Goal: Information Seeking & Learning: Learn about a topic

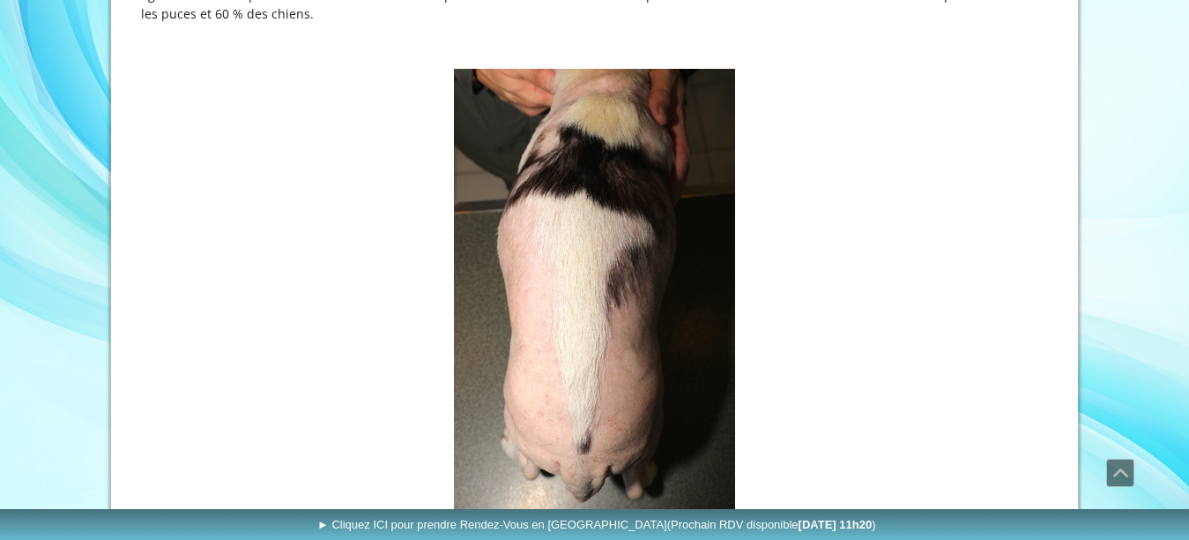
scroll to position [1222, 0]
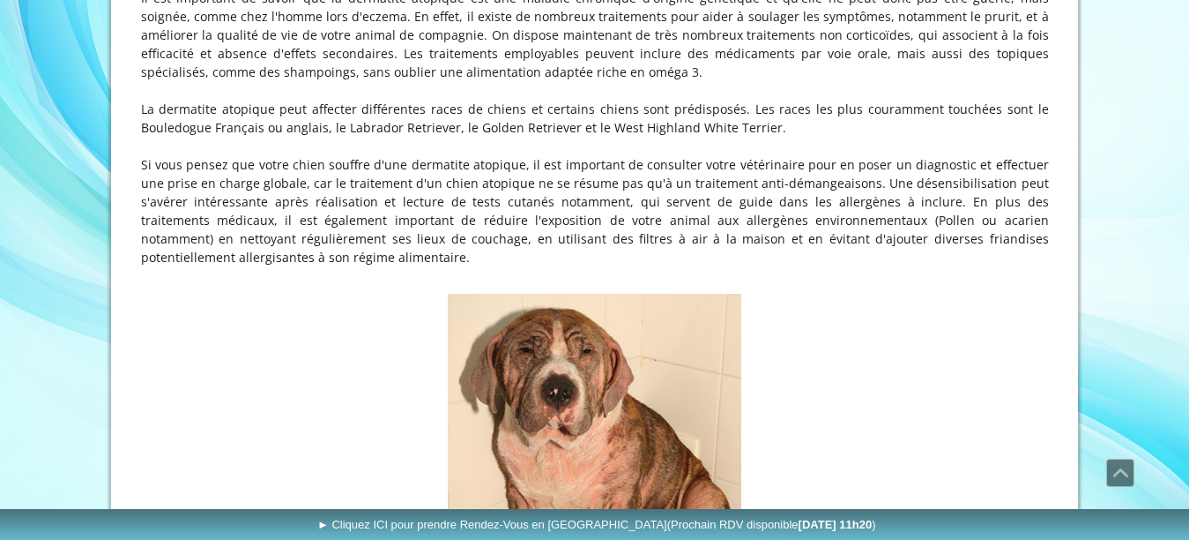
click at [853, 389] on figure "Dermatite Atopique chez un jeune Bouledogue [DEMOGRAPHIC_DATA]" at bounding box center [595, 493] width 908 height 398
click at [687, 373] on img at bounding box center [595, 478] width 294 height 368
drag, startPoint x: 481, startPoint y: 395, endPoint x: 478, endPoint y: 386, distance: 9.2
click at [481, 393] on img at bounding box center [595, 478] width 294 height 368
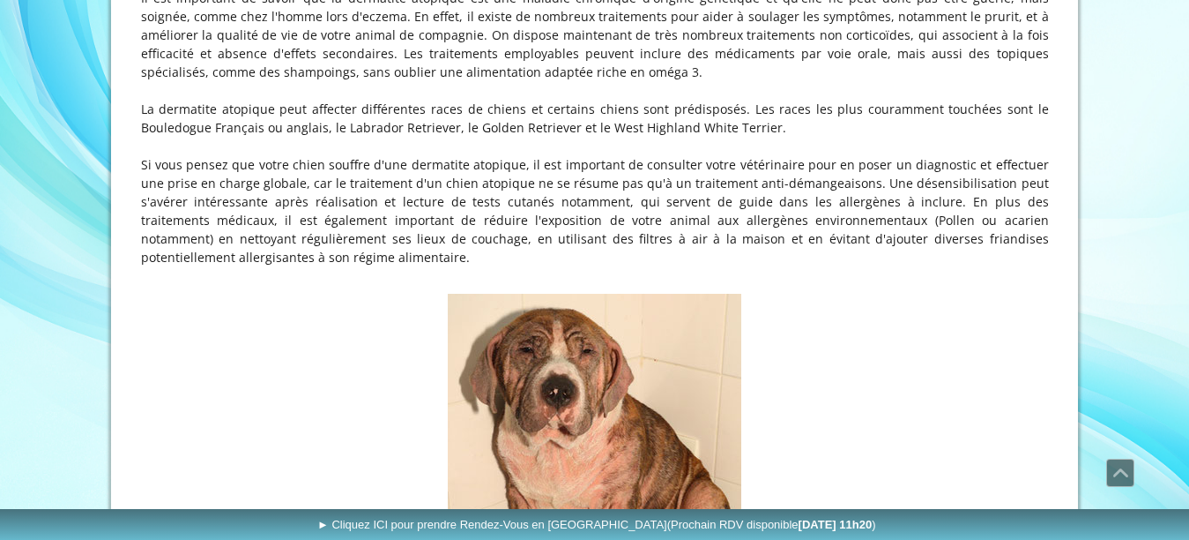
drag, startPoint x: 115, startPoint y: 313, endPoint x: 110, endPoint y: 177, distance: 135.9
click at [838, 290] on div "Dermatite Atopique chez un jeune Bouledogue [DEMOGRAPHIC_DATA]" at bounding box center [595, 493] width 917 height 406
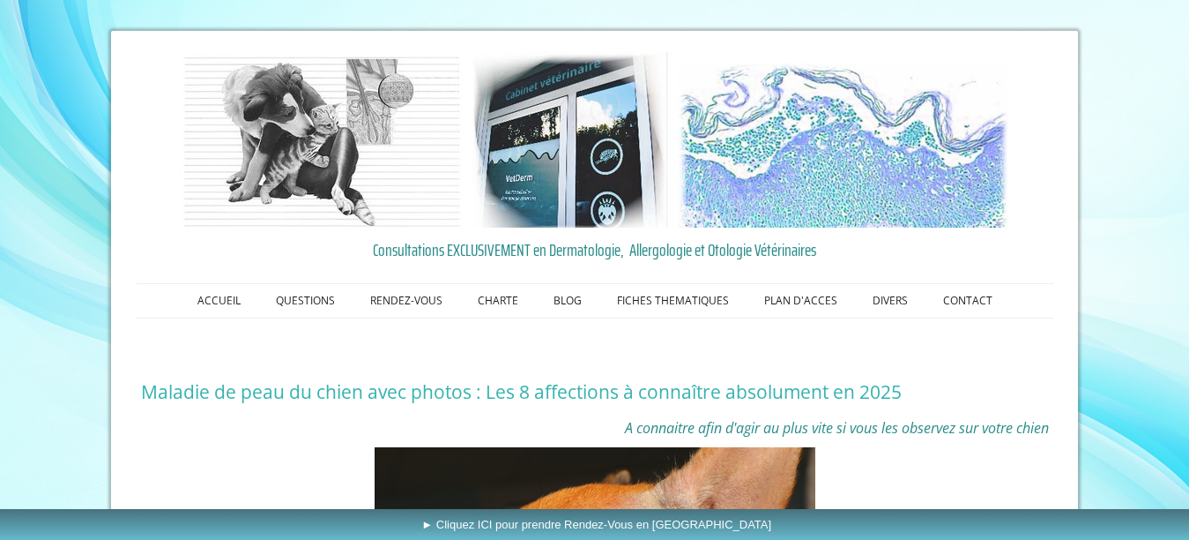
scroll to position [1220, 0]
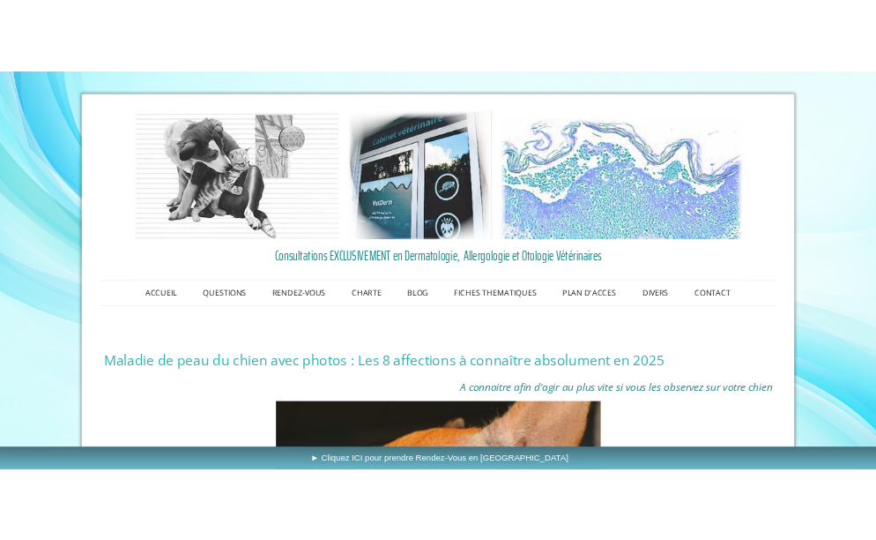
scroll to position [1219, 0]
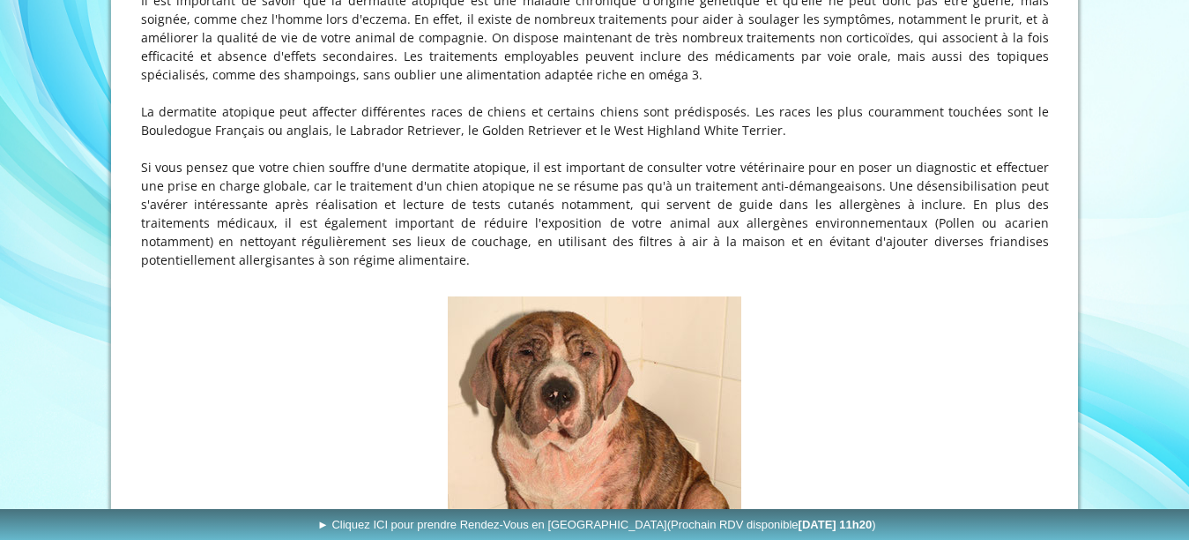
click at [249, 11] on p "Il est important de savoir que la dermatite atopique est une maladie chronique …" at bounding box center [595, 37] width 908 height 93
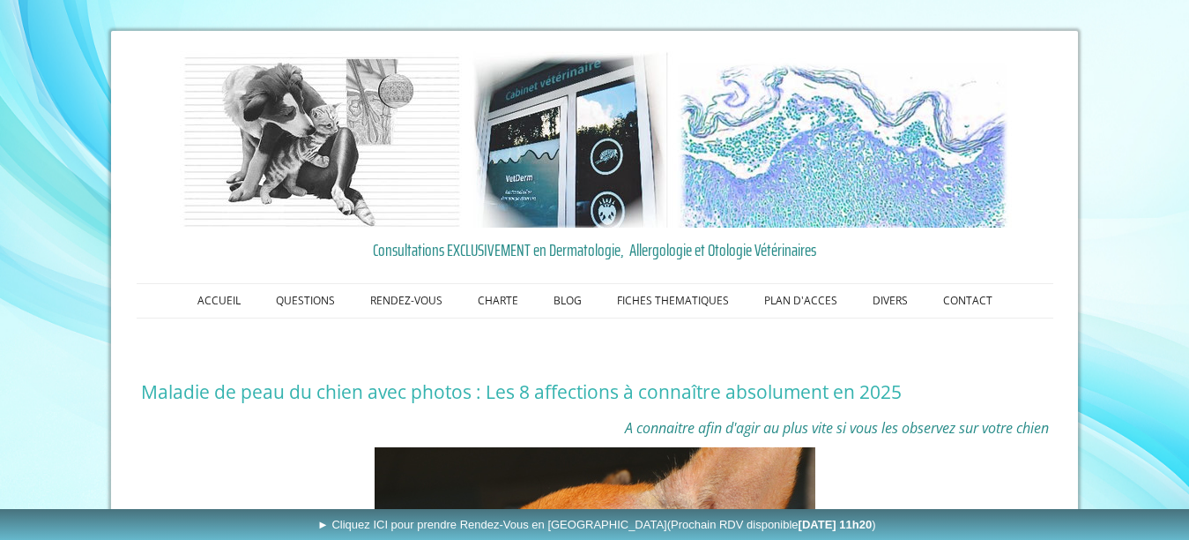
scroll to position [417, 0]
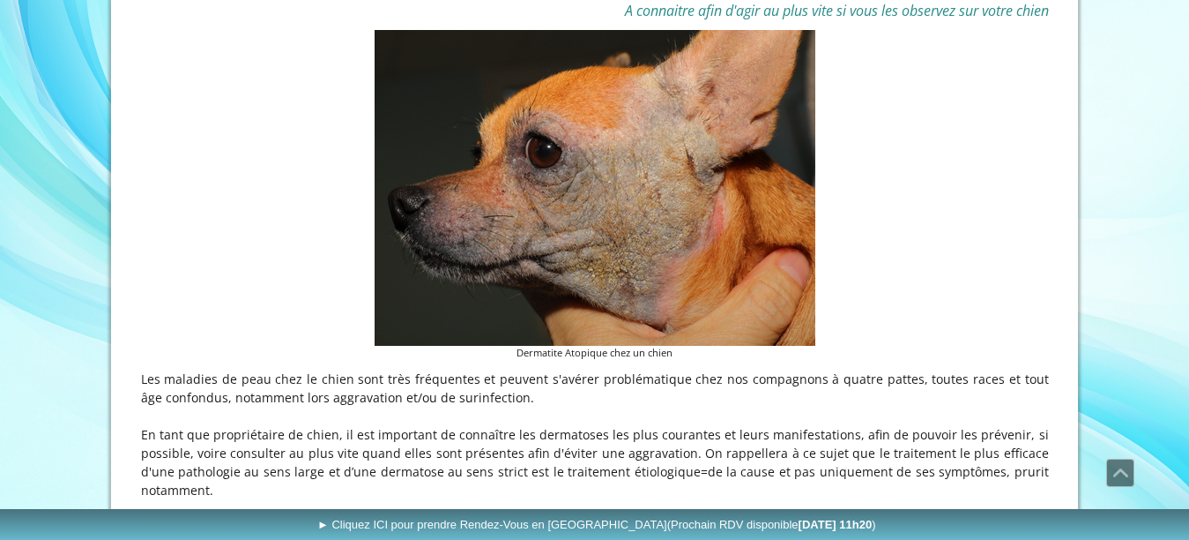
drag, startPoint x: 1188, startPoint y: 76, endPoint x: 1189, endPoint y: 63, distance: 13.3
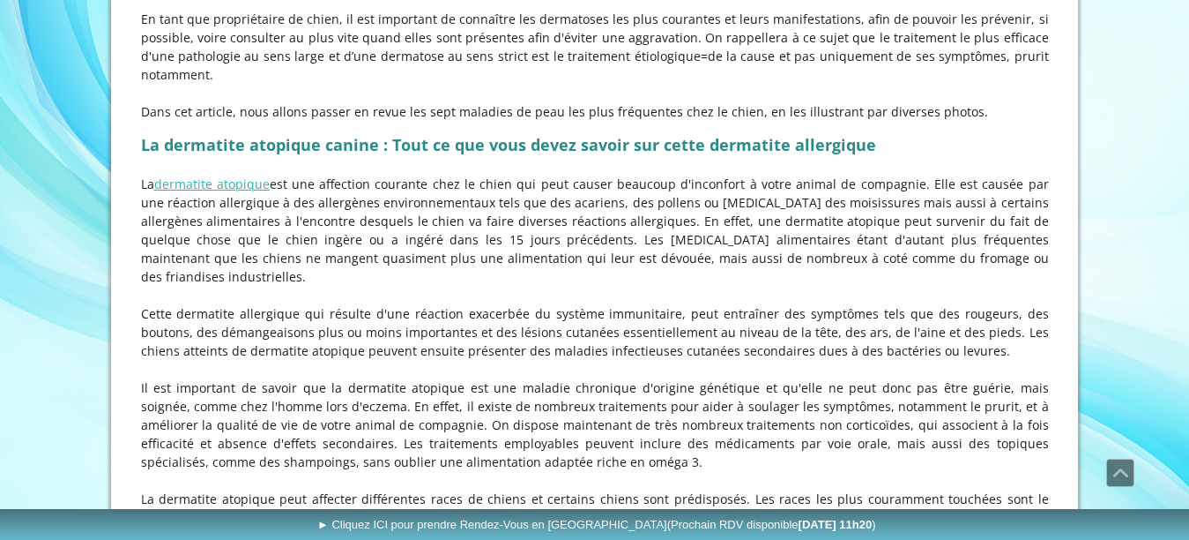
scroll to position [1248, 0]
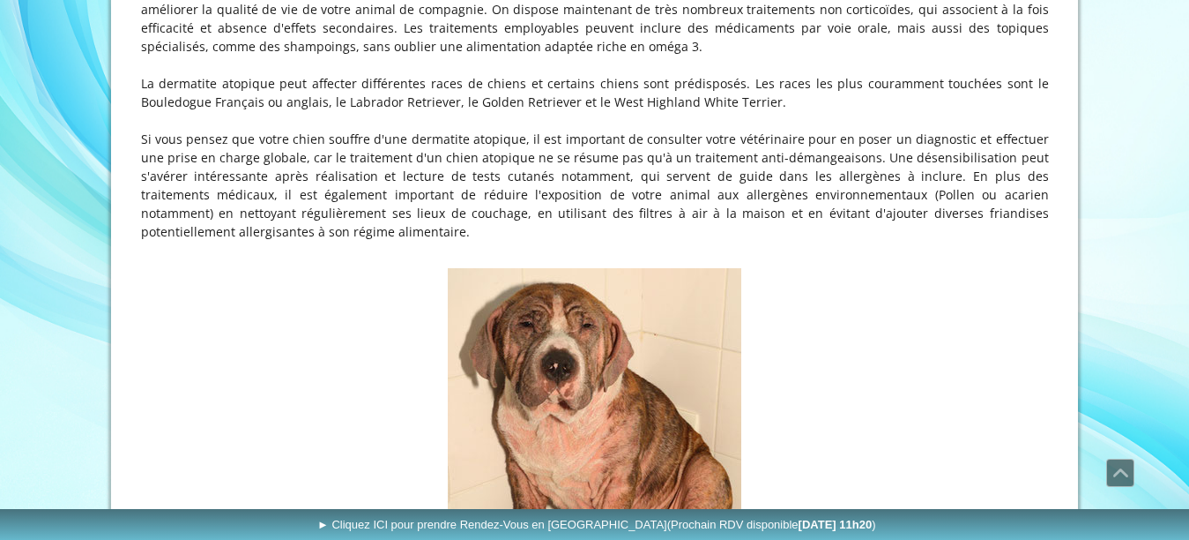
drag, startPoint x: 1195, startPoint y: 123, endPoint x: 1116, endPoint y: 97, distance: 82.8
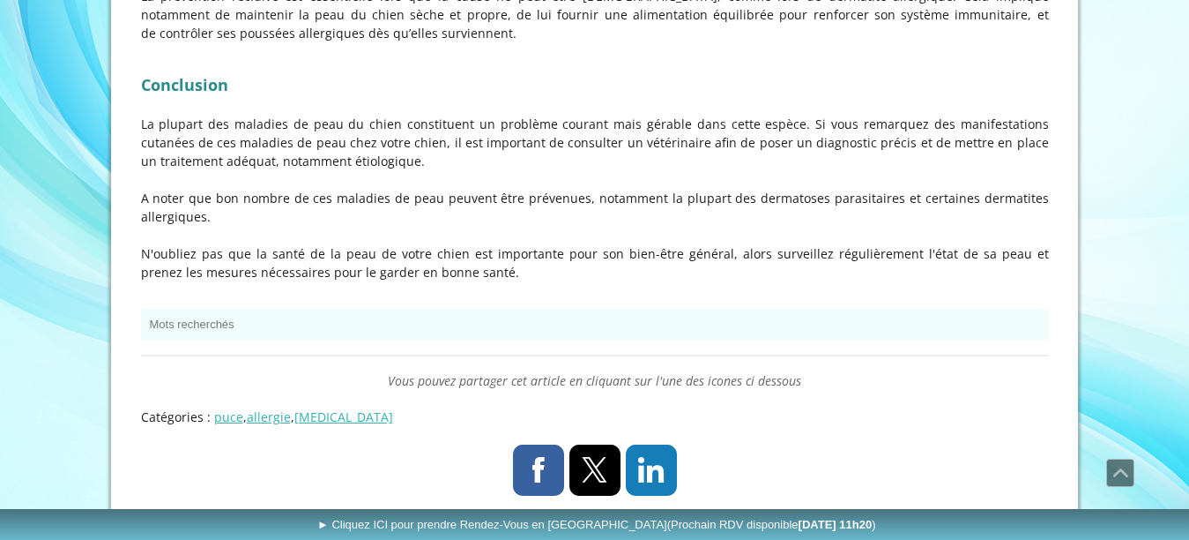
scroll to position [6311, 0]
